Goal: Transaction & Acquisition: Book appointment/travel/reservation

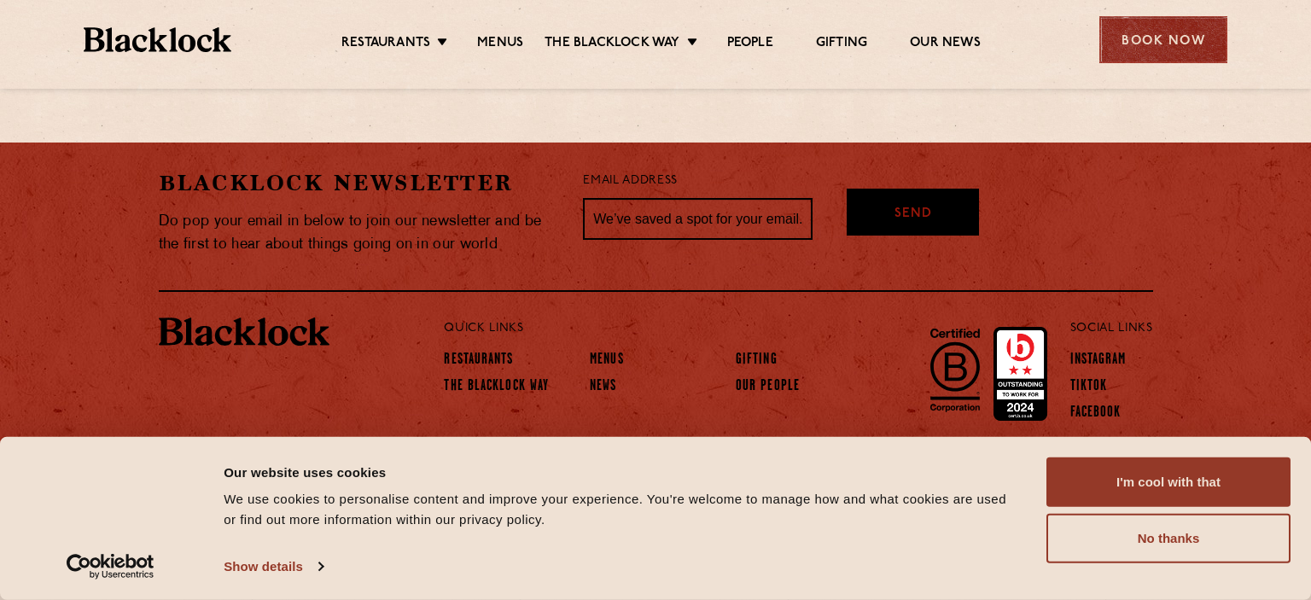
click at [1112, 17] on div "Book Now" at bounding box center [1163, 39] width 128 height 47
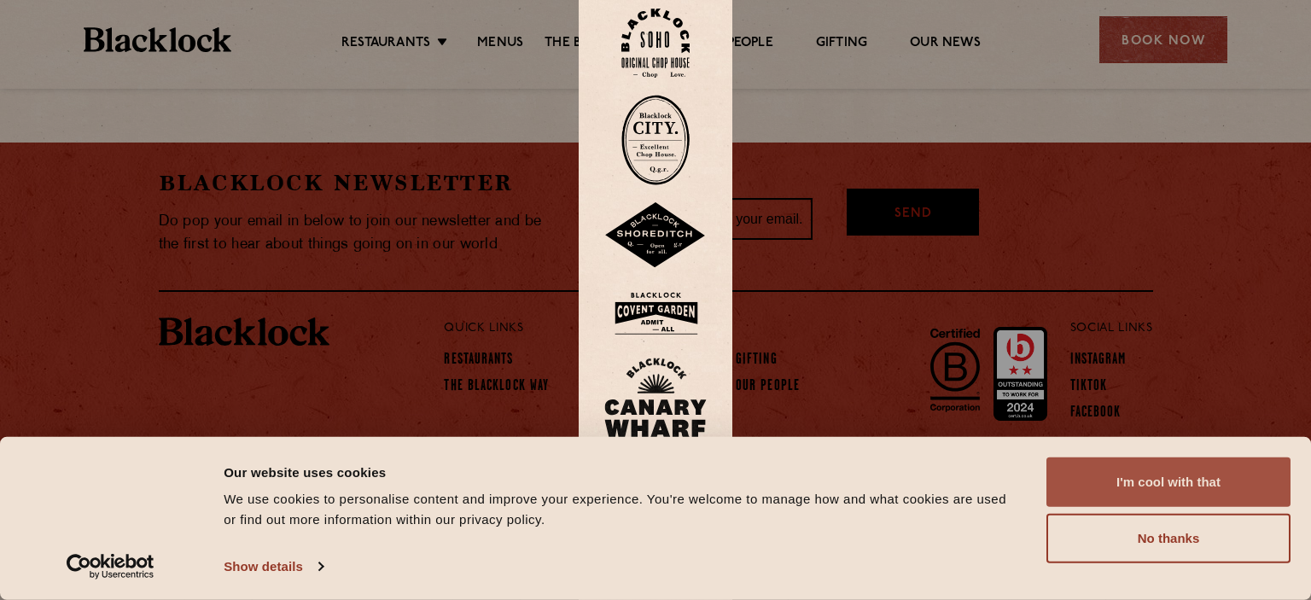
click at [1191, 478] on button "I'm cool with that" at bounding box center [1168, 481] width 244 height 49
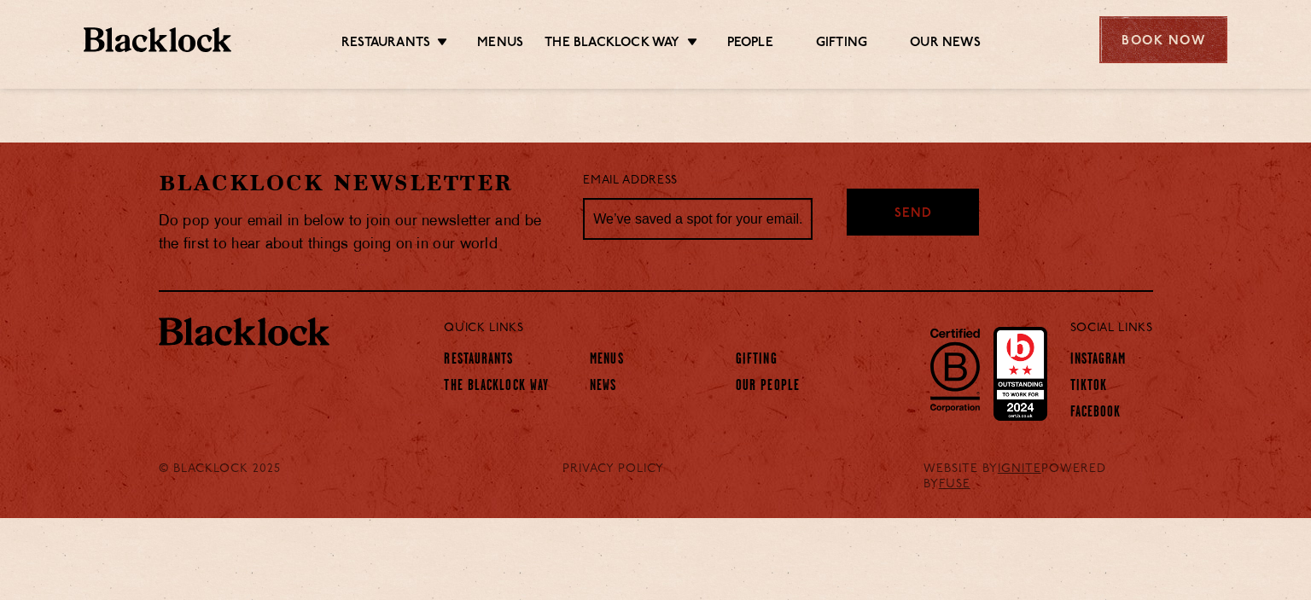
click at [1163, 28] on div "Book Now" at bounding box center [1163, 39] width 128 height 47
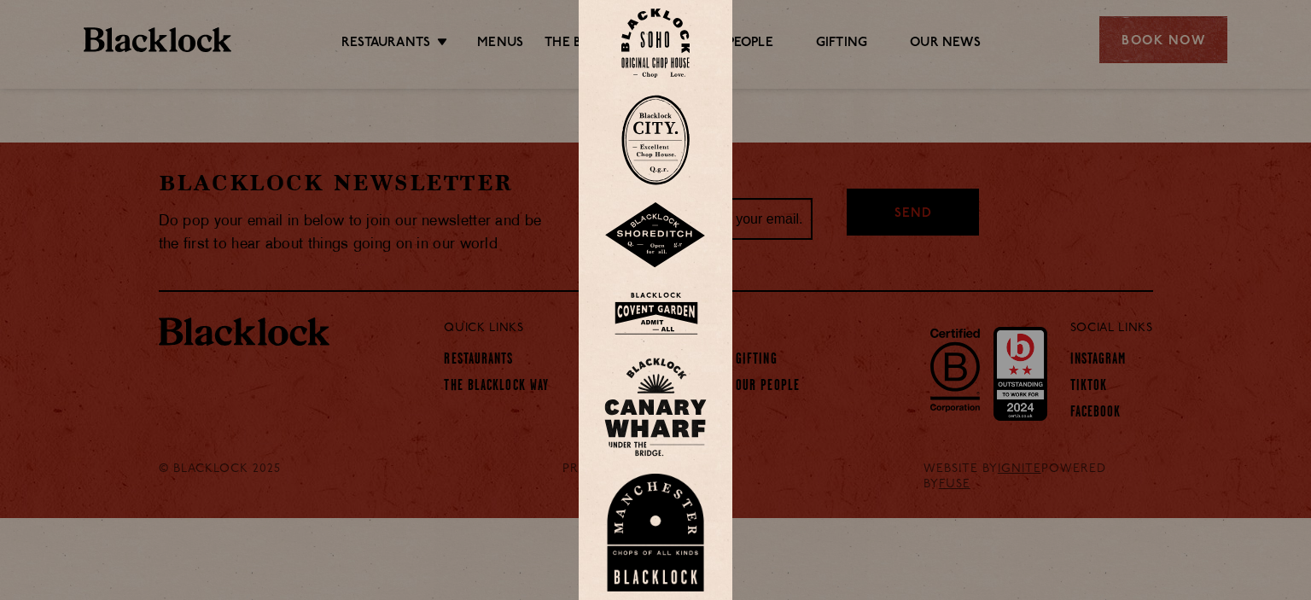
click at [672, 306] on img at bounding box center [655, 313] width 102 height 55
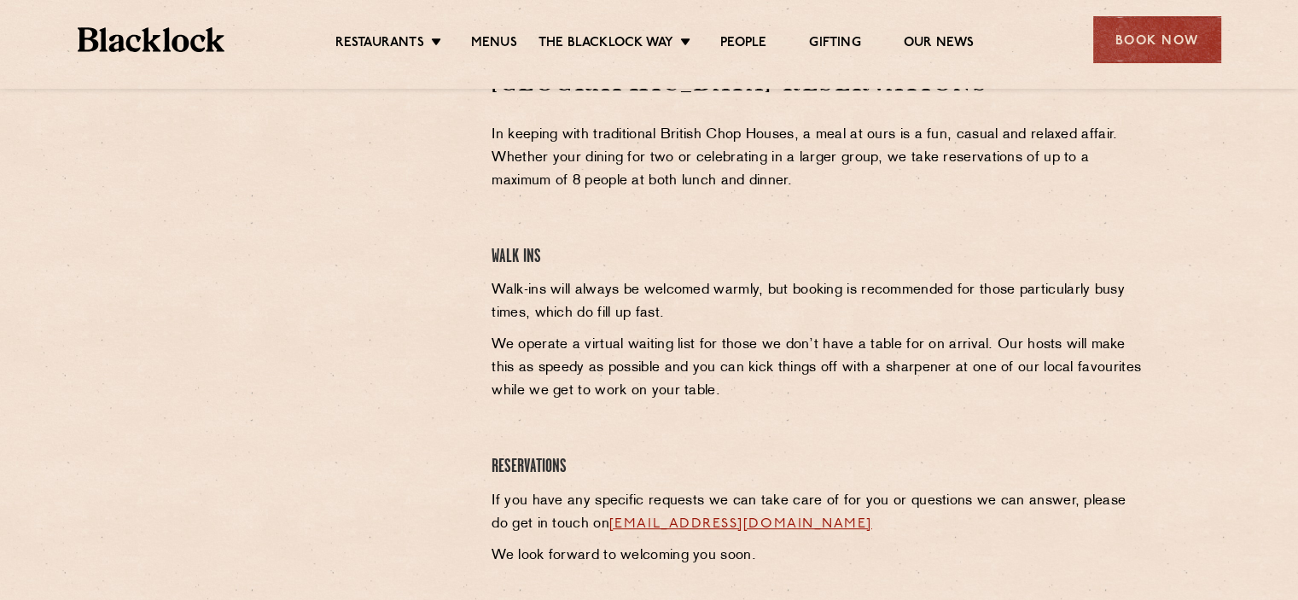
scroll to position [512, 0]
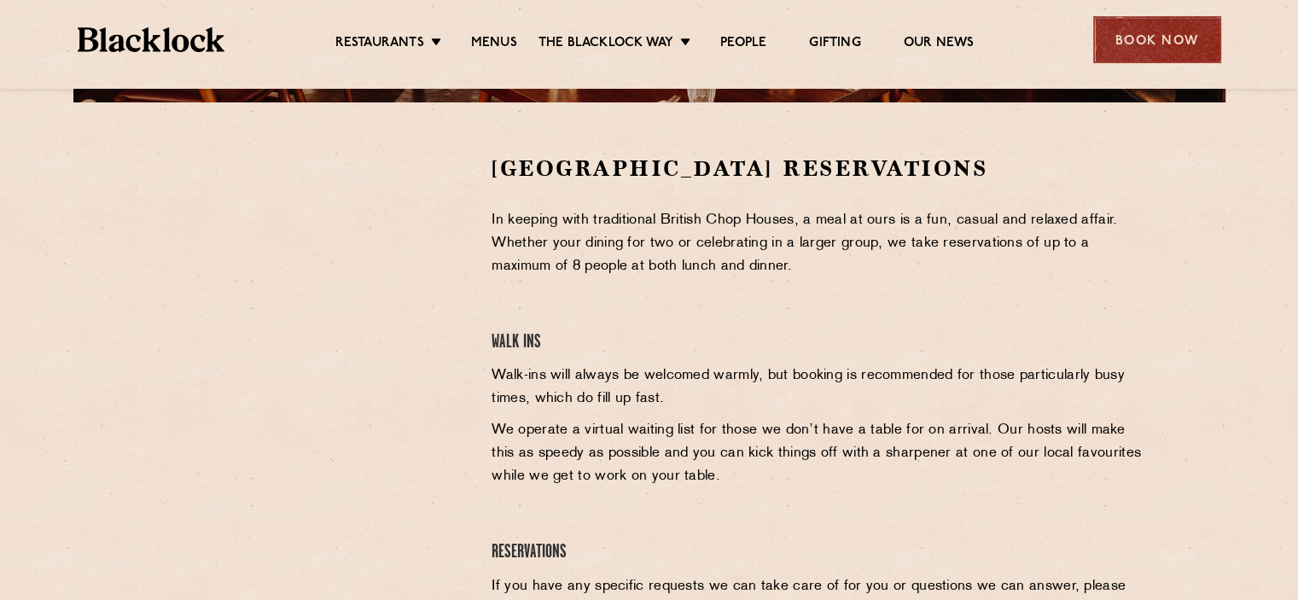
click at [1166, 30] on div "Book Now" at bounding box center [1157, 39] width 128 height 47
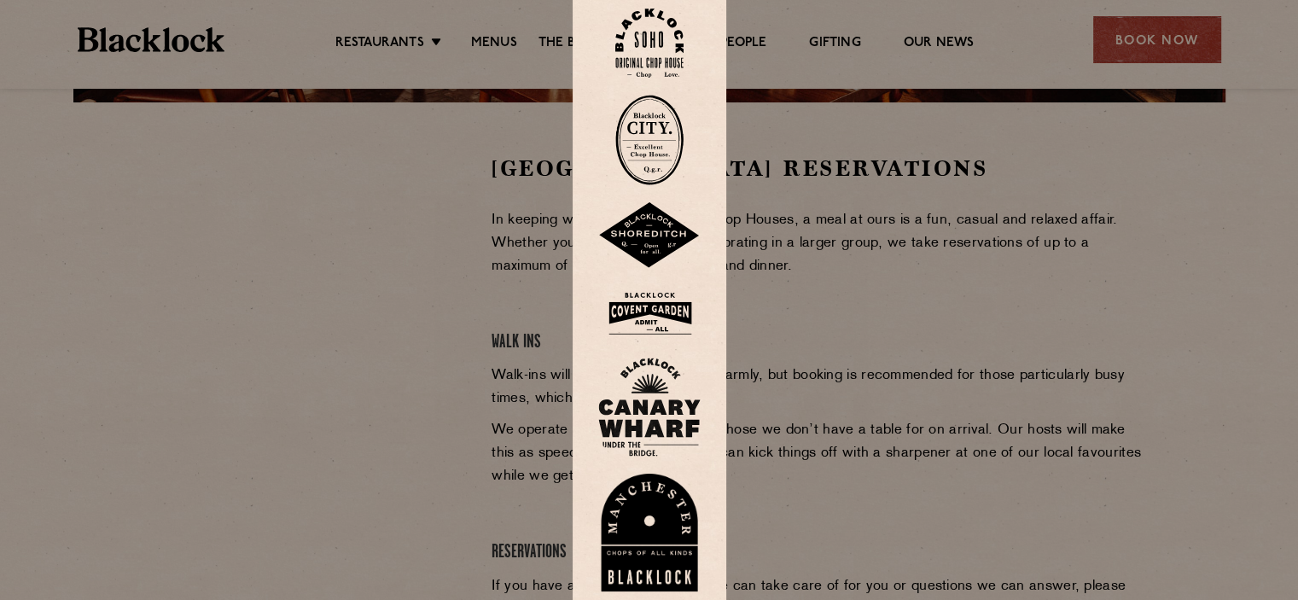
click at [651, 144] on img at bounding box center [649, 140] width 68 height 90
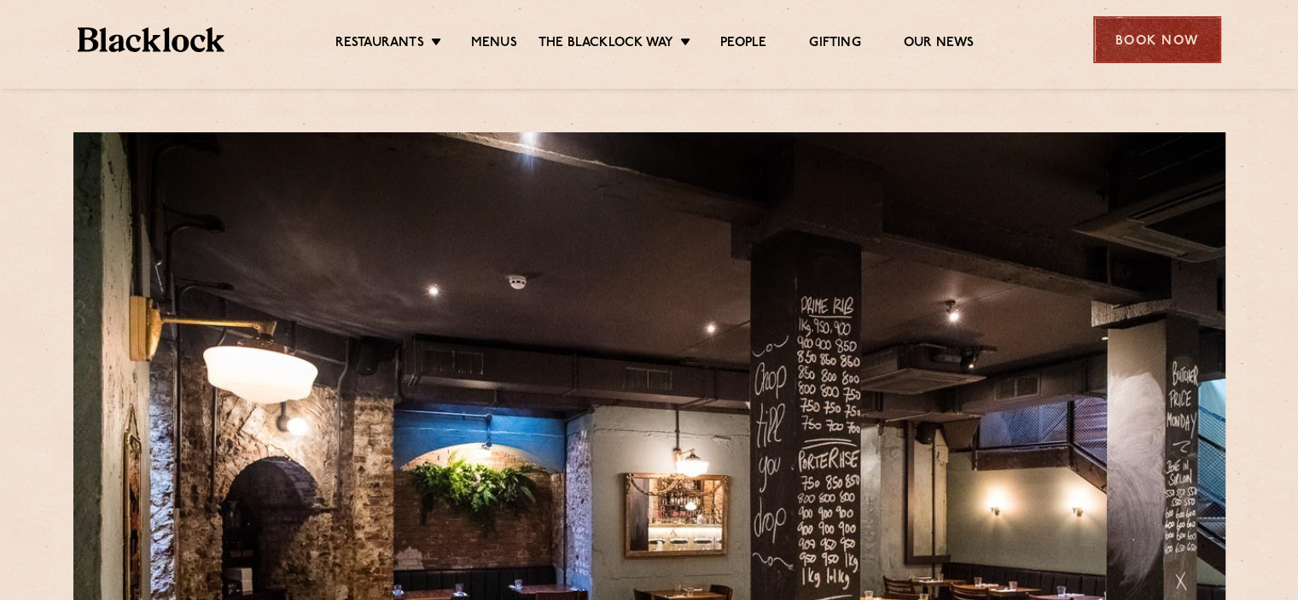
click at [1140, 32] on div "Book Now" at bounding box center [1157, 39] width 128 height 47
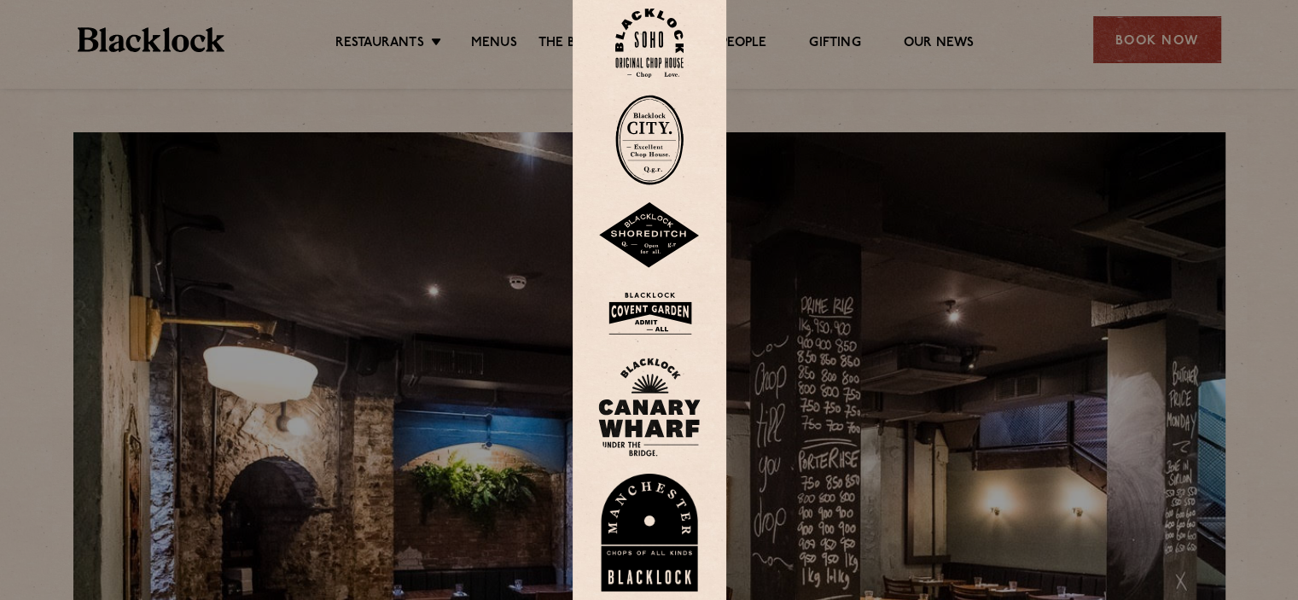
click at [671, 38] on img at bounding box center [649, 43] width 68 height 69
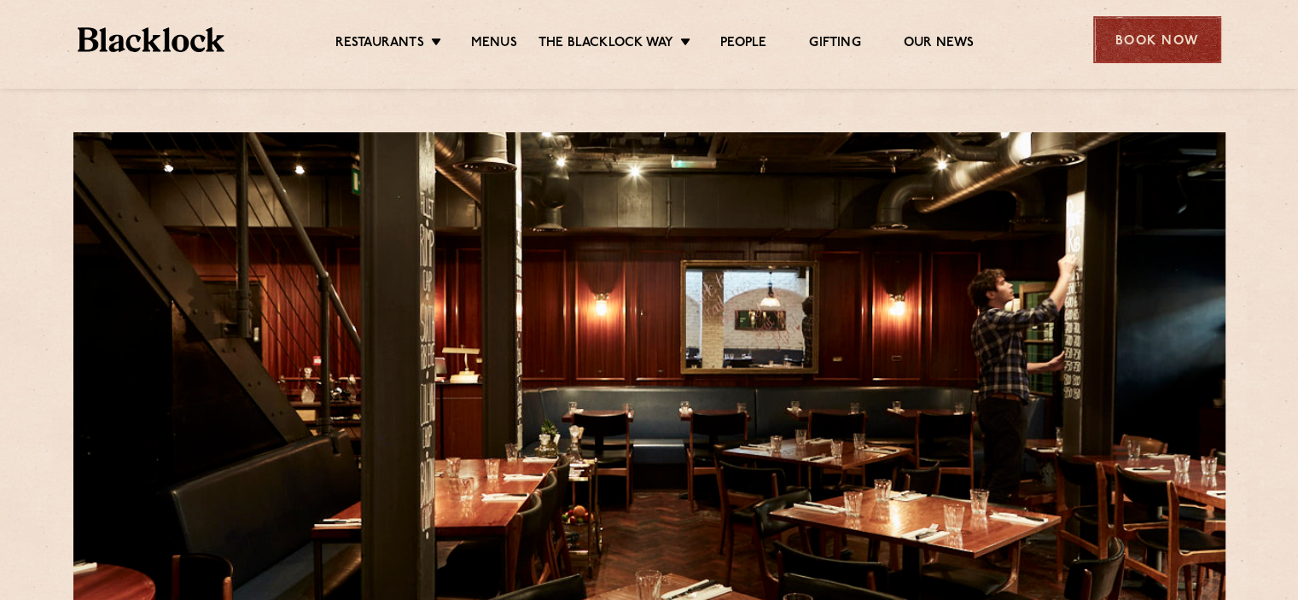
click at [1177, 37] on div "Book Now" at bounding box center [1157, 39] width 128 height 47
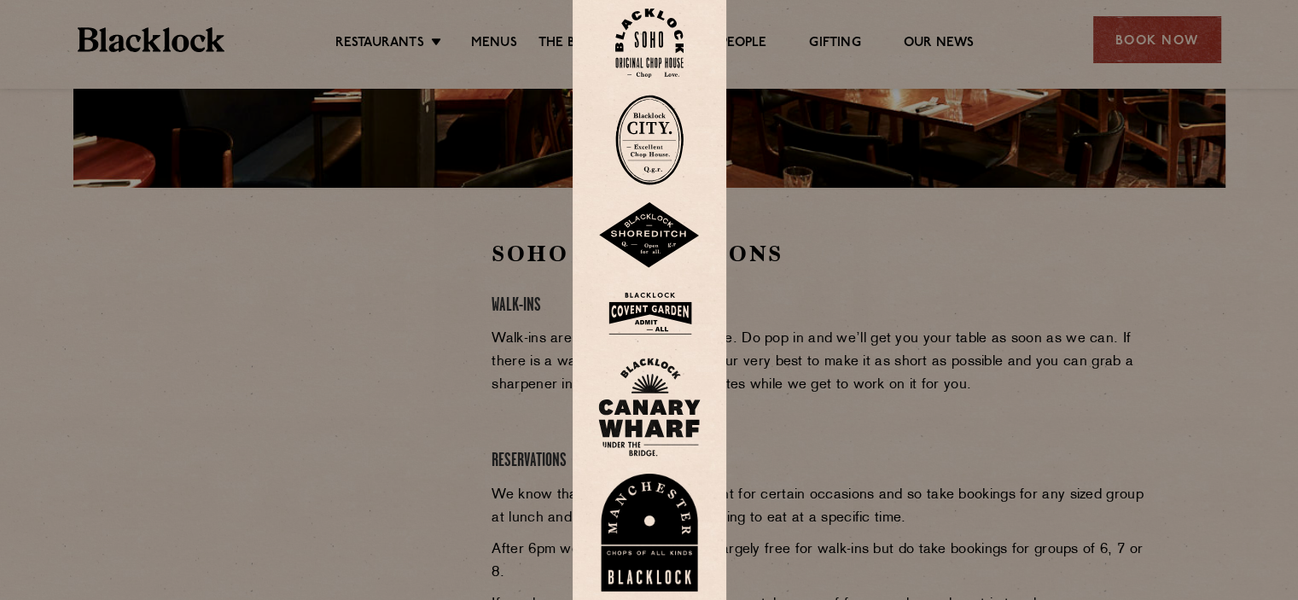
scroll to position [768, 0]
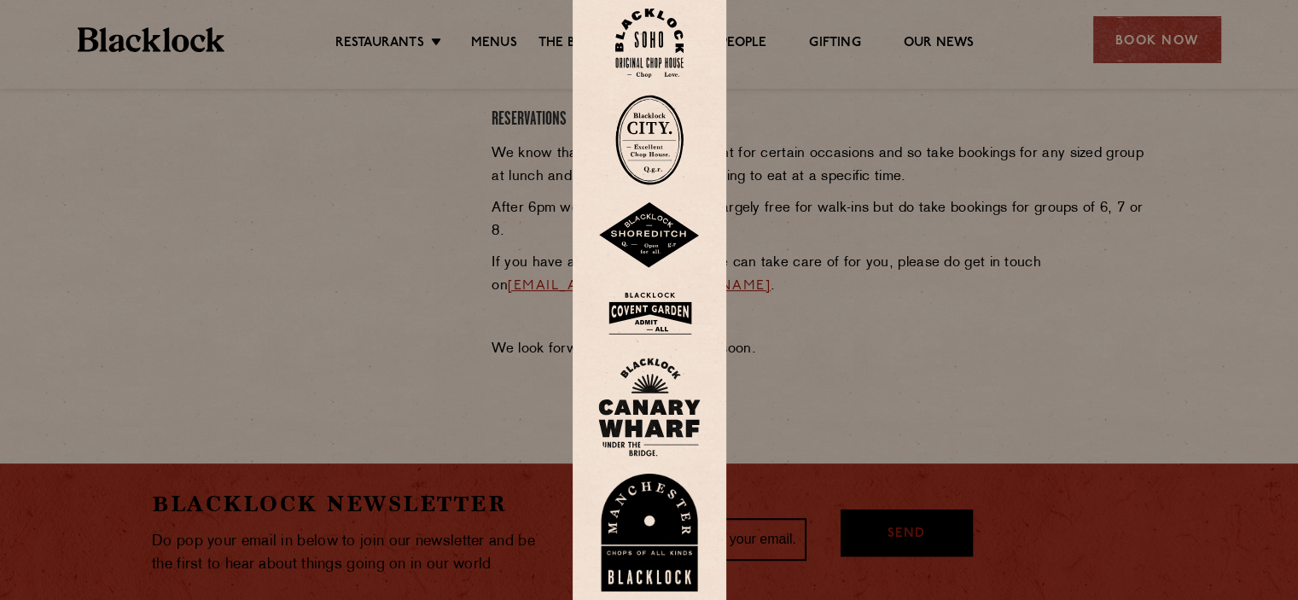
click at [1225, 395] on div at bounding box center [649, 300] width 1298 height 600
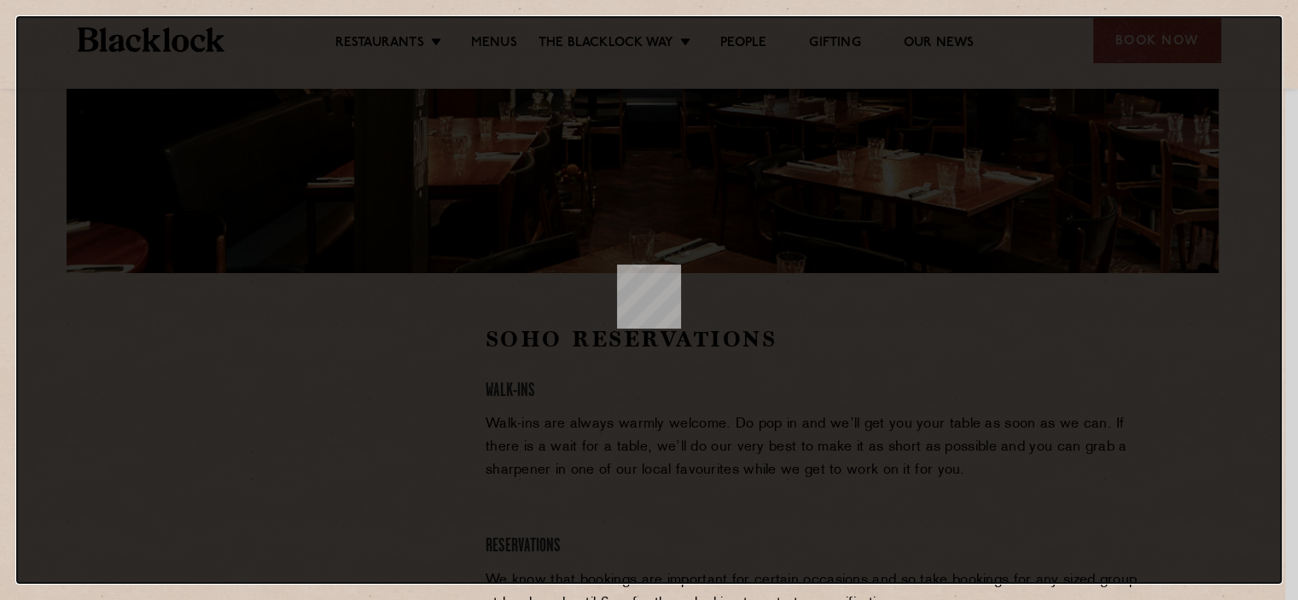
scroll to position [0, 0]
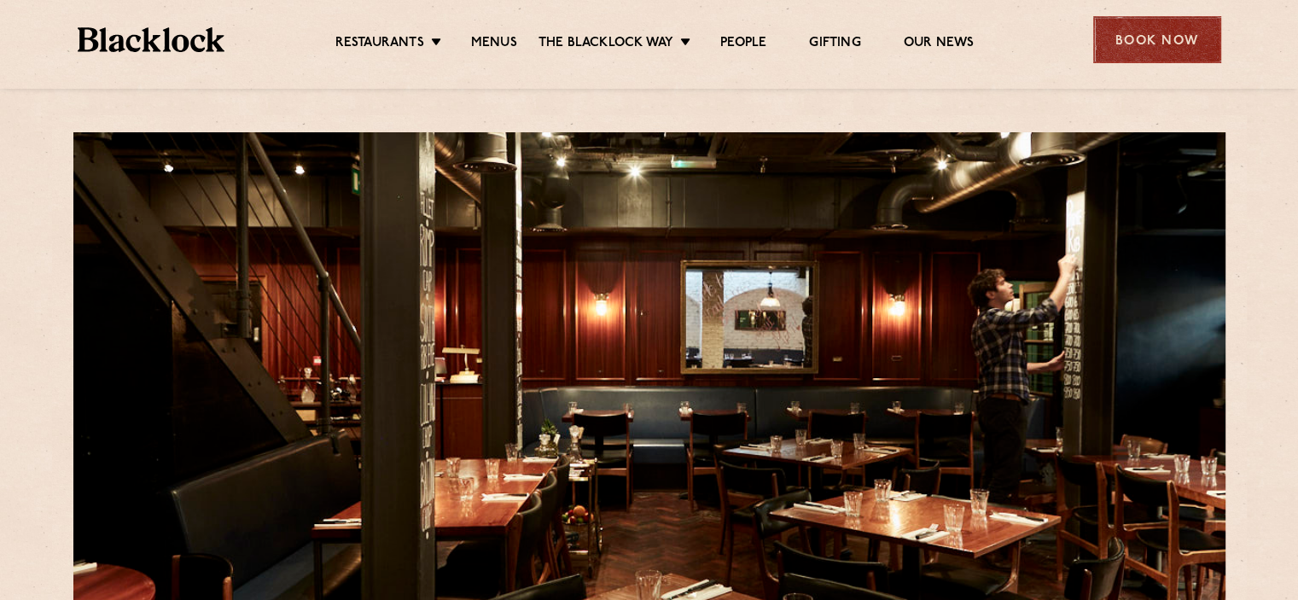
click at [1143, 50] on div "Book Now" at bounding box center [1157, 39] width 128 height 47
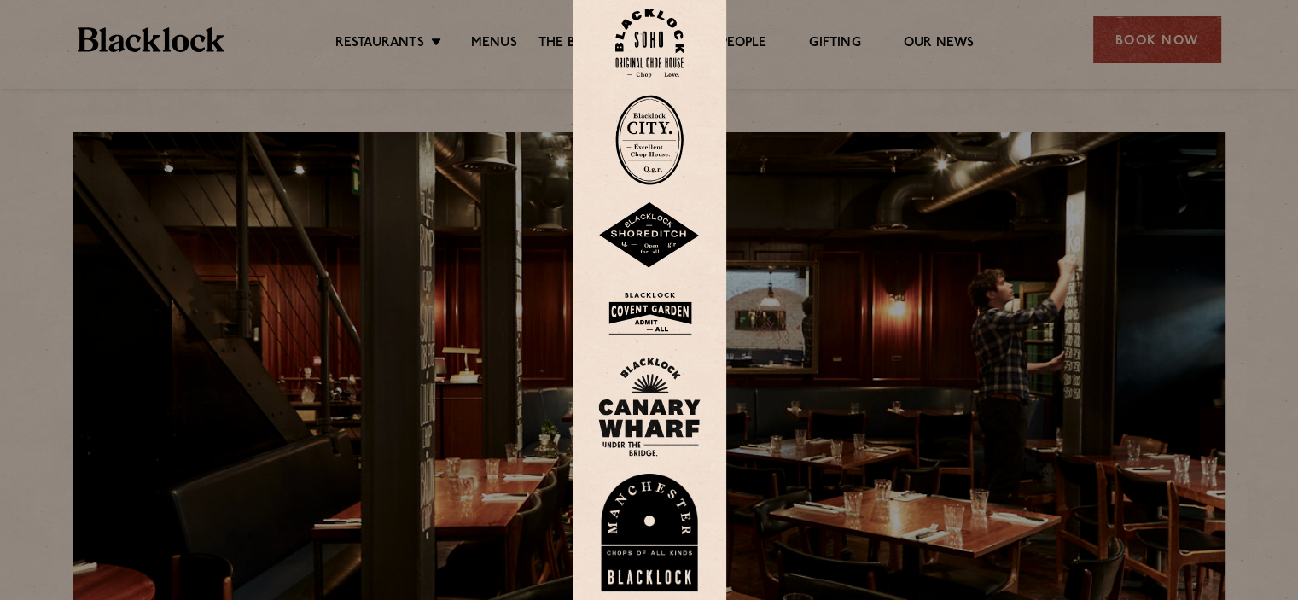
click at [657, 228] on img at bounding box center [649, 235] width 102 height 67
